Goal: Task Accomplishment & Management: Use online tool/utility

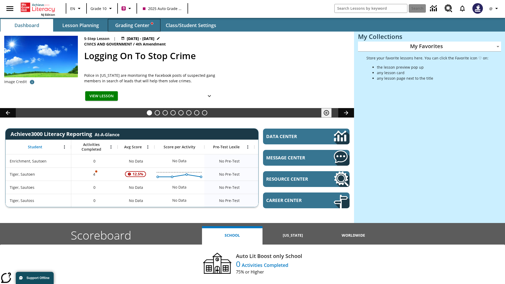
click at [134, 25] on span "Grading Center" at bounding box center [134, 25] width 38 height 6
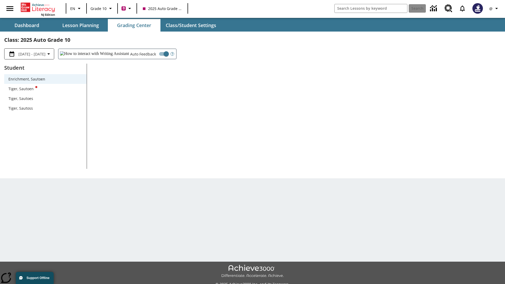
click at [45, 89] on div "Tiger, Sautoen" at bounding box center [45, 89] width 74 height 6
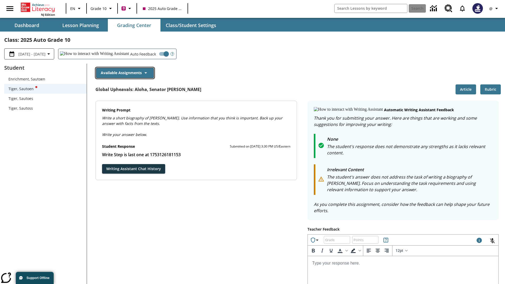
click at [125, 73] on button "Available Assignments" at bounding box center [125, 73] width 58 height 10
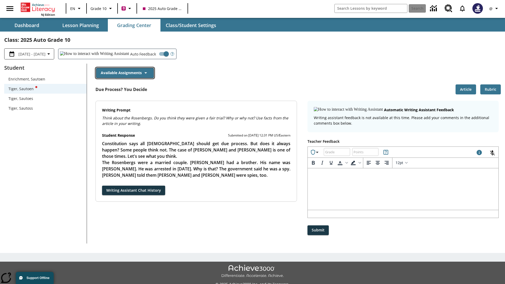
scroll to position [416, 0]
click at [102, 186] on button "Writing Assistant Chat History" at bounding box center [133, 191] width 63 height 10
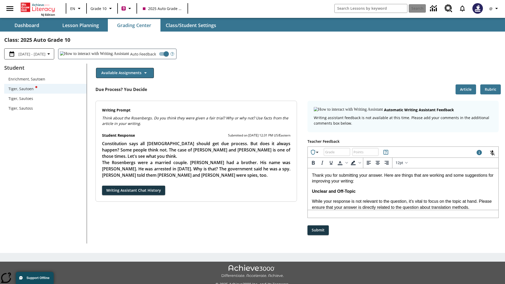
scroll to position [0, 0]
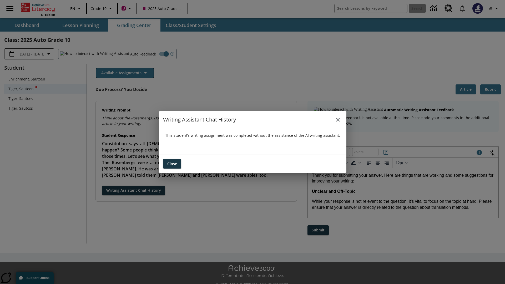
click at [337, 119] on icon "close" at bounding box center [338, 120] width 4 height 4
click at [125, 73] on button "Available Assignments" at bounding box center [125, 73] width 58 height 10
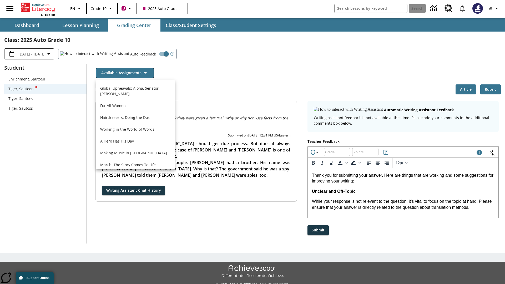
scroll to position [377, 0]
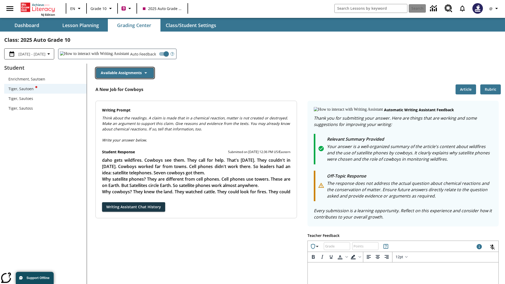
scroll to position [0, 0]
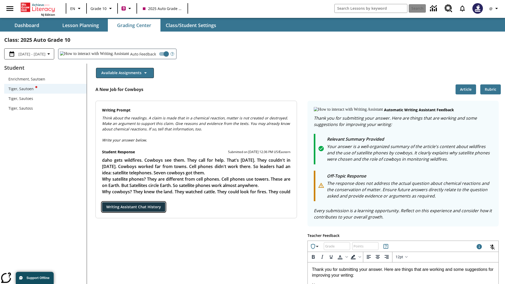
click at [102, 202] on button "Writing Assistant Chat History" at bounding box center [133, 207] width 63 height 10
